Goal: Check status

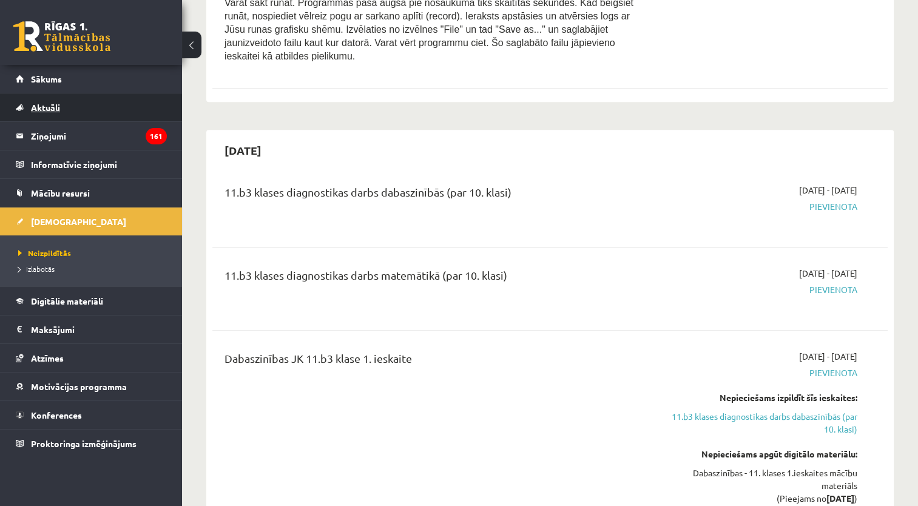
scroll to position [850, 0]
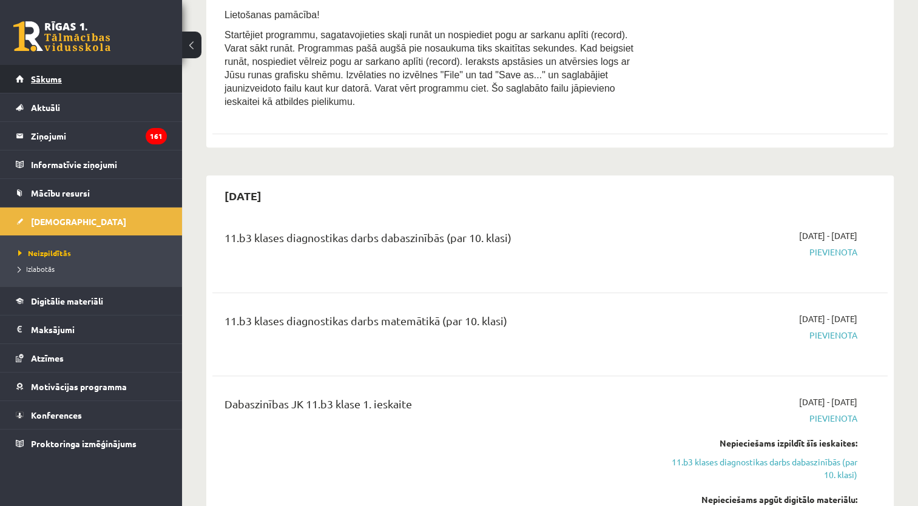
click at [87, 71] on link "Sākums" at bounding box center [91, 79] width 151 height 28
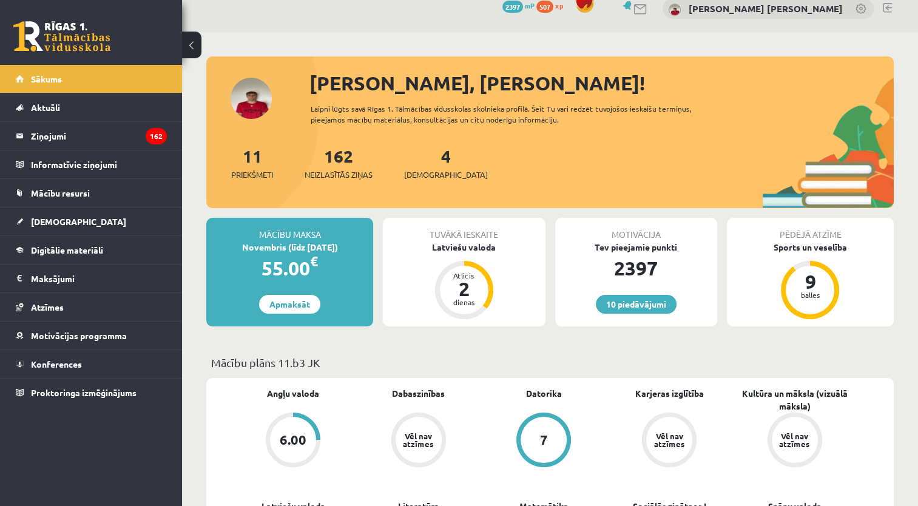
scroll to position [182, 0]
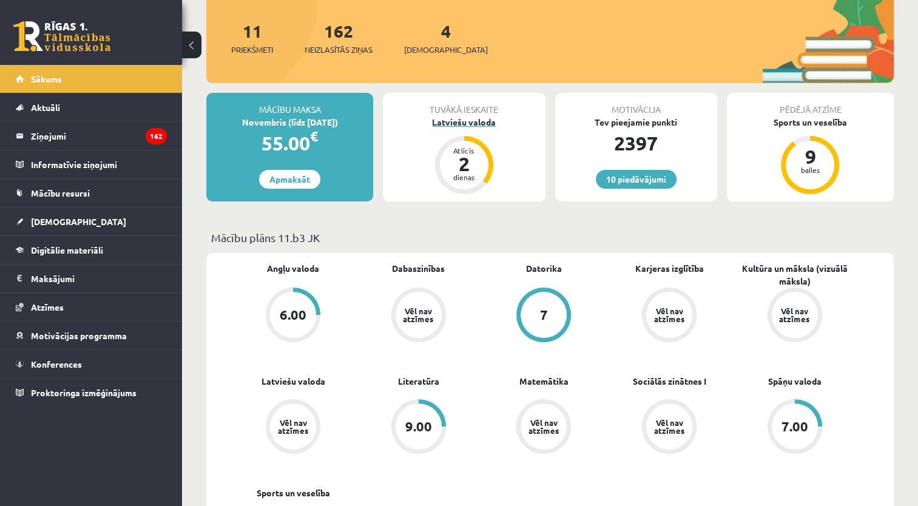
click at [452, 165] on div "2" at bounding box center [464, 163] width 36 height 19
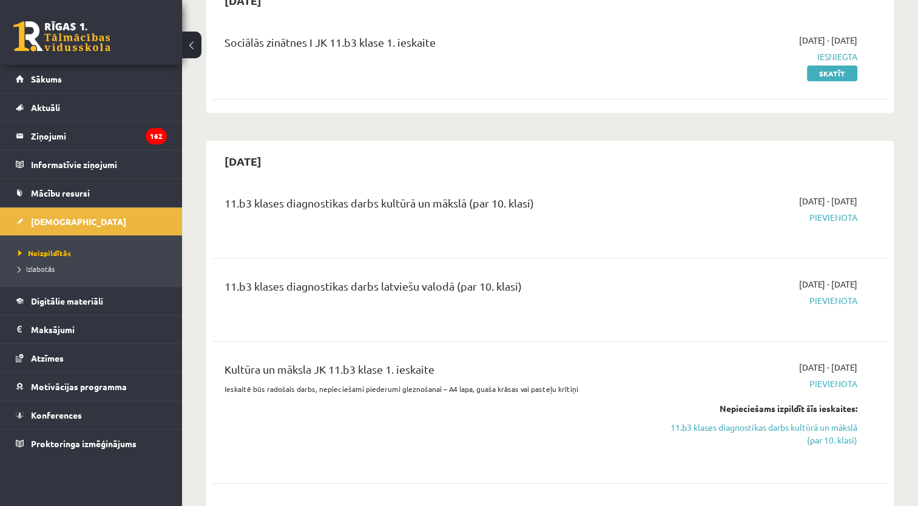
scroll to position [243, 0]
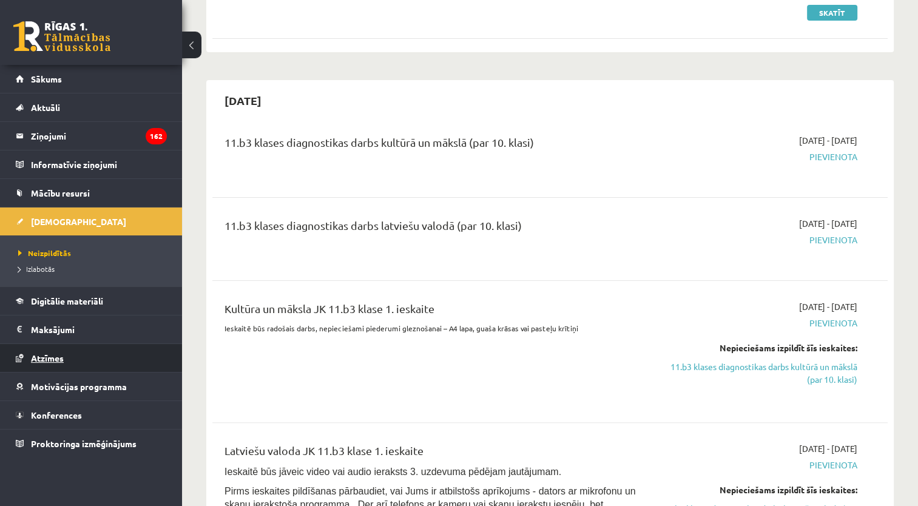
click at [49, 349] on link "Atzīmes" at bounding box center [91, 358] width 151 height 28
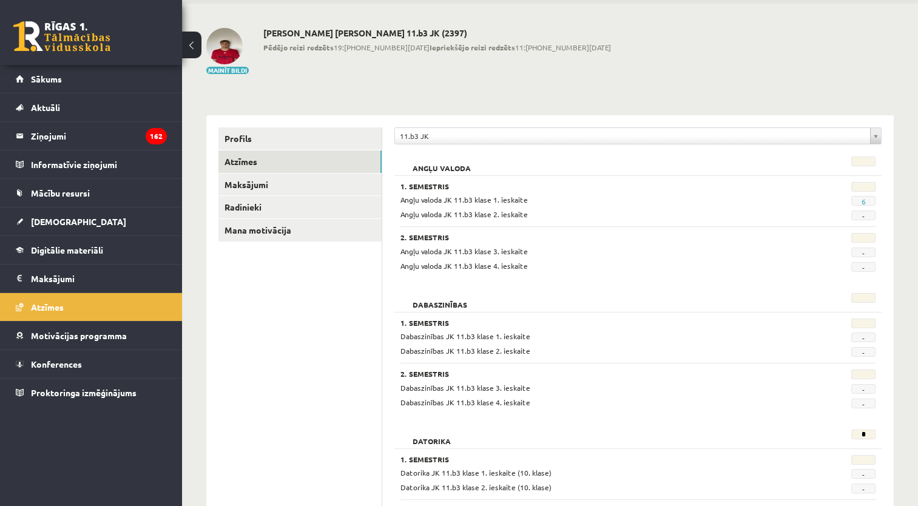
scroll to position [35, 0]
